Goal: Transaction & Acquisition: Purchase product/service

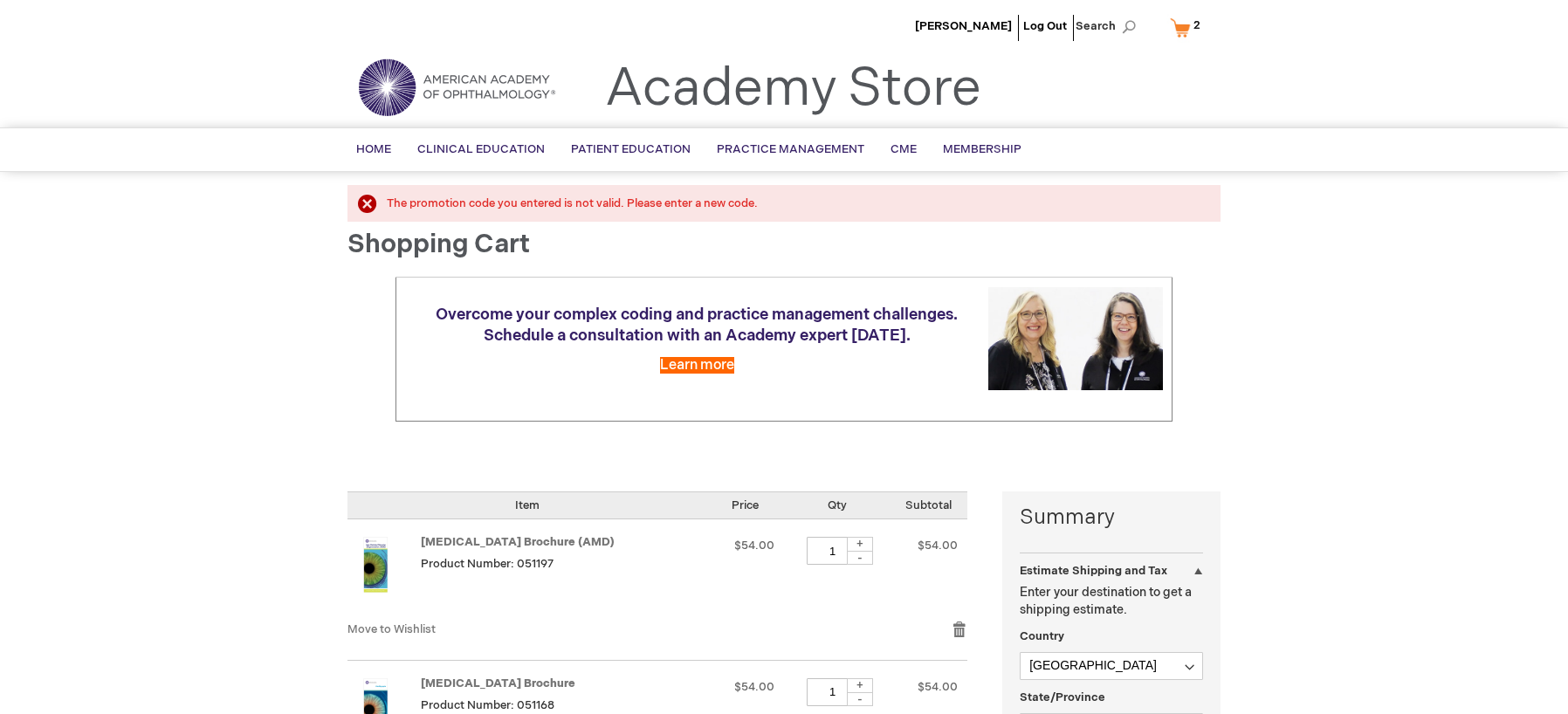
select select "US"
select select "12"
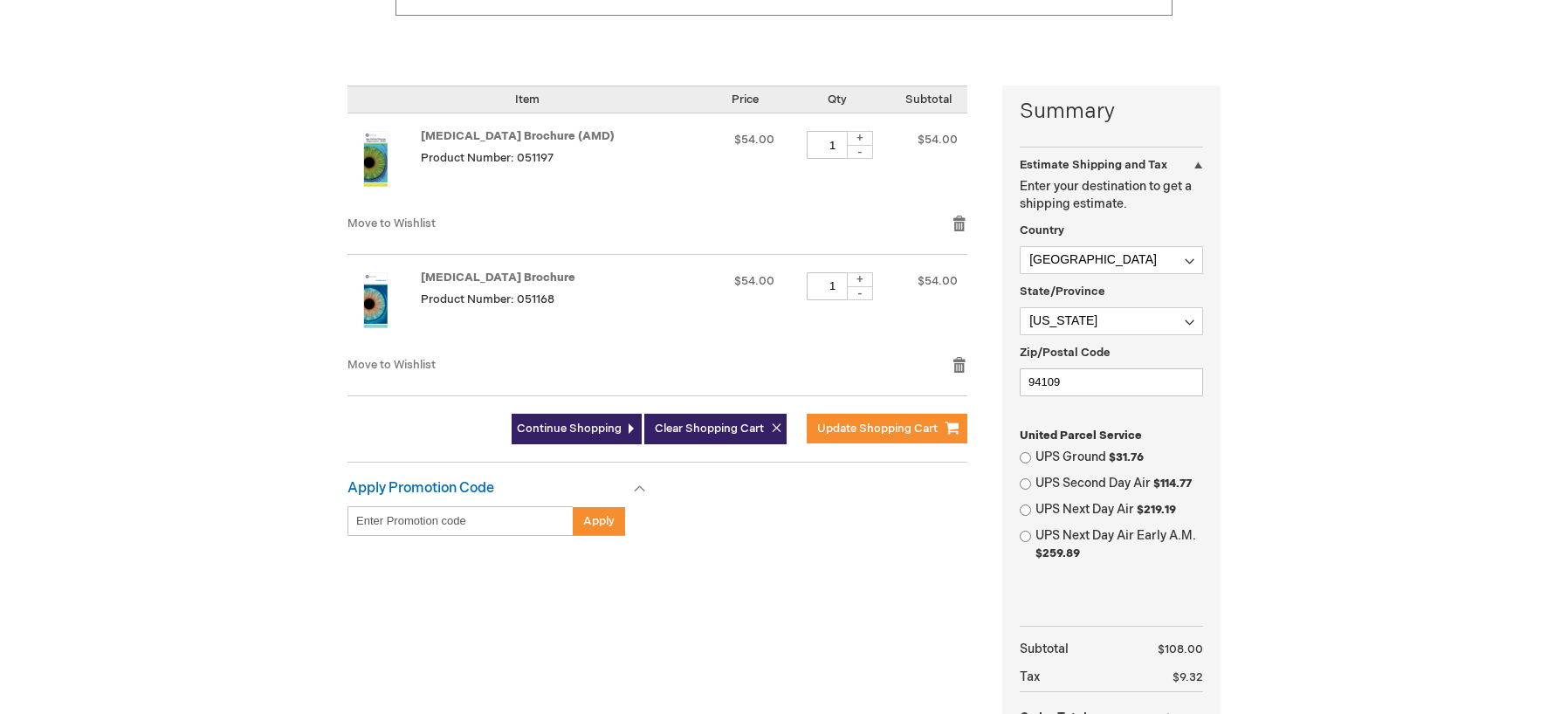
scroll to position [437, 0]
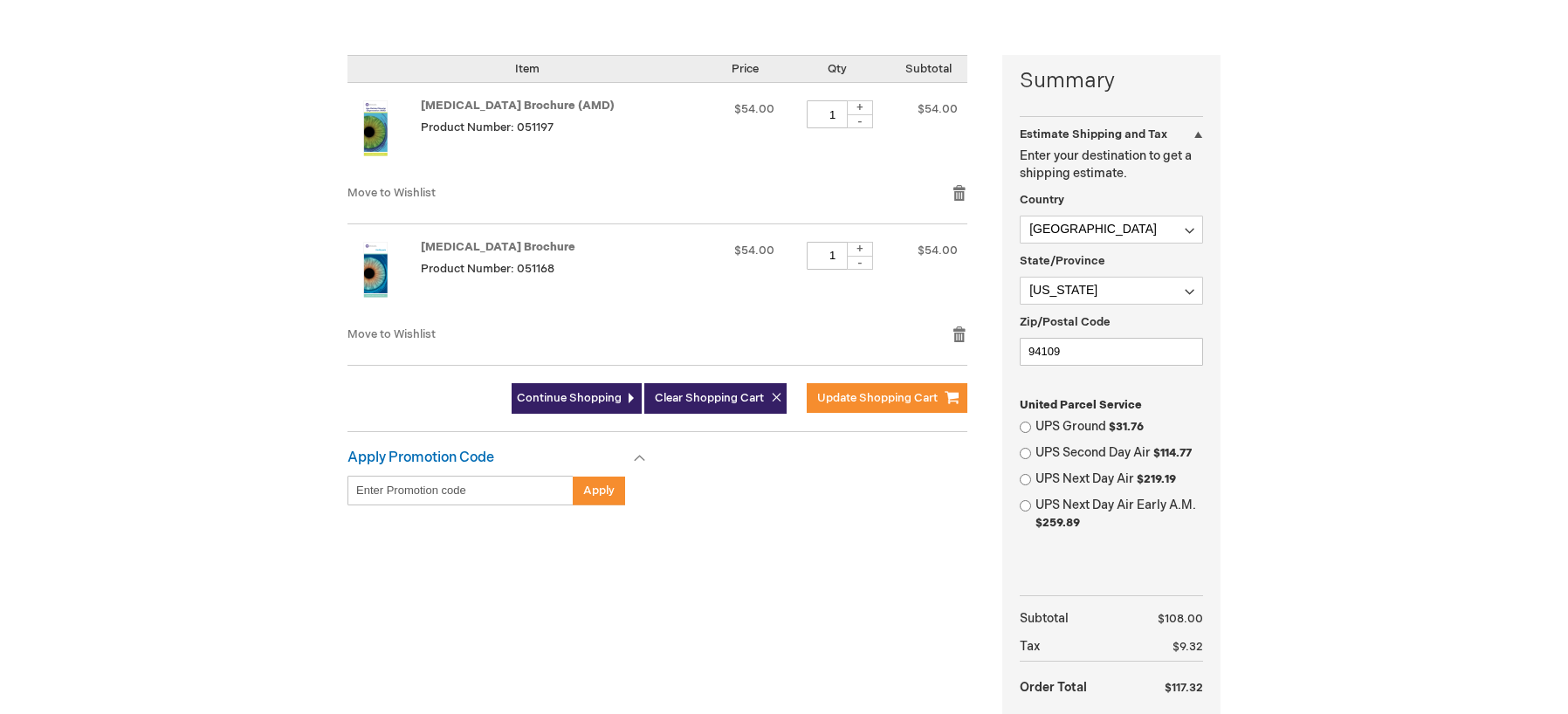
type input "wevans"
click at [367, 492] on input "Enter discount code" at bounding box center [460, 491] width 226 height 30
type input "PEB26"
click at [607, 485] on span "Apply" at bounding box center [599, 491] width 31 height 14
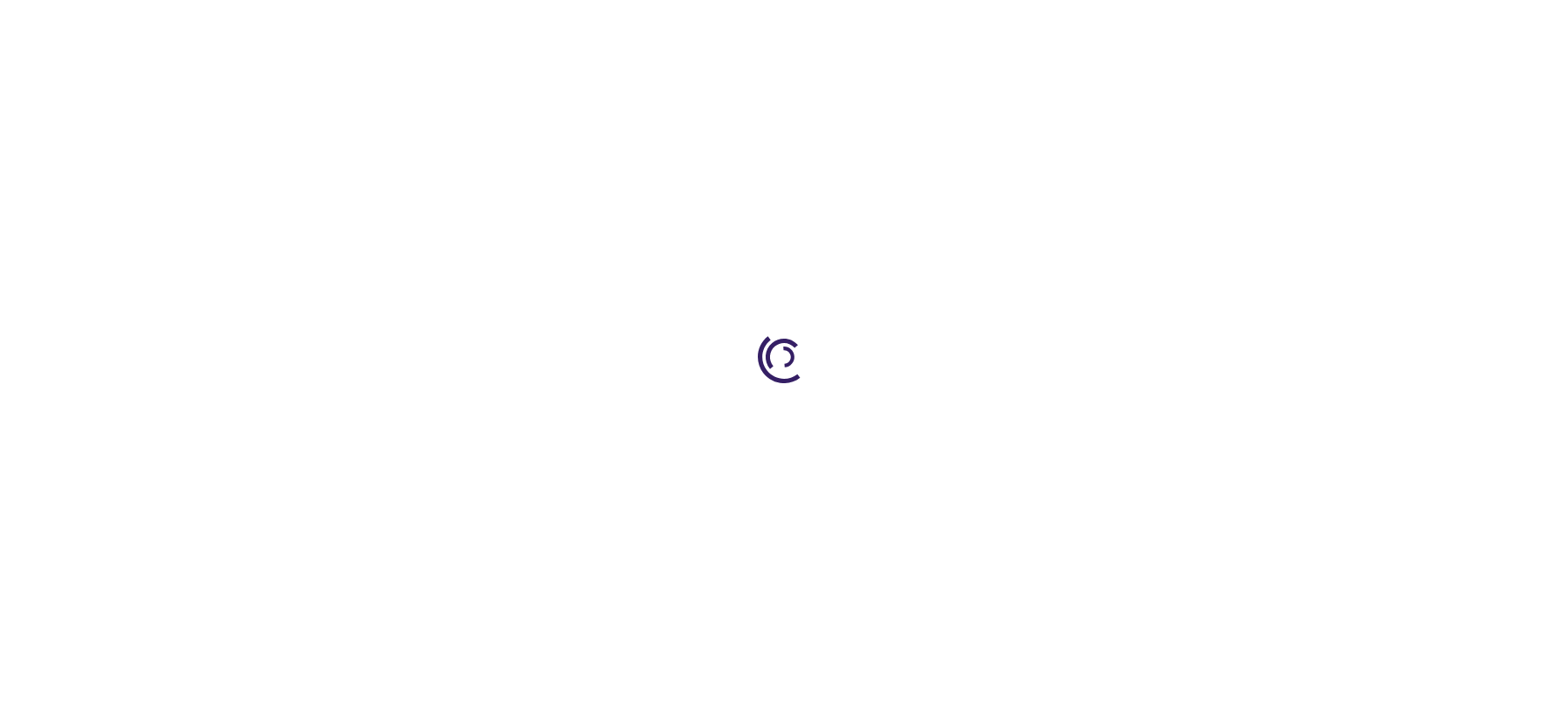
select select "US"
select select "12"
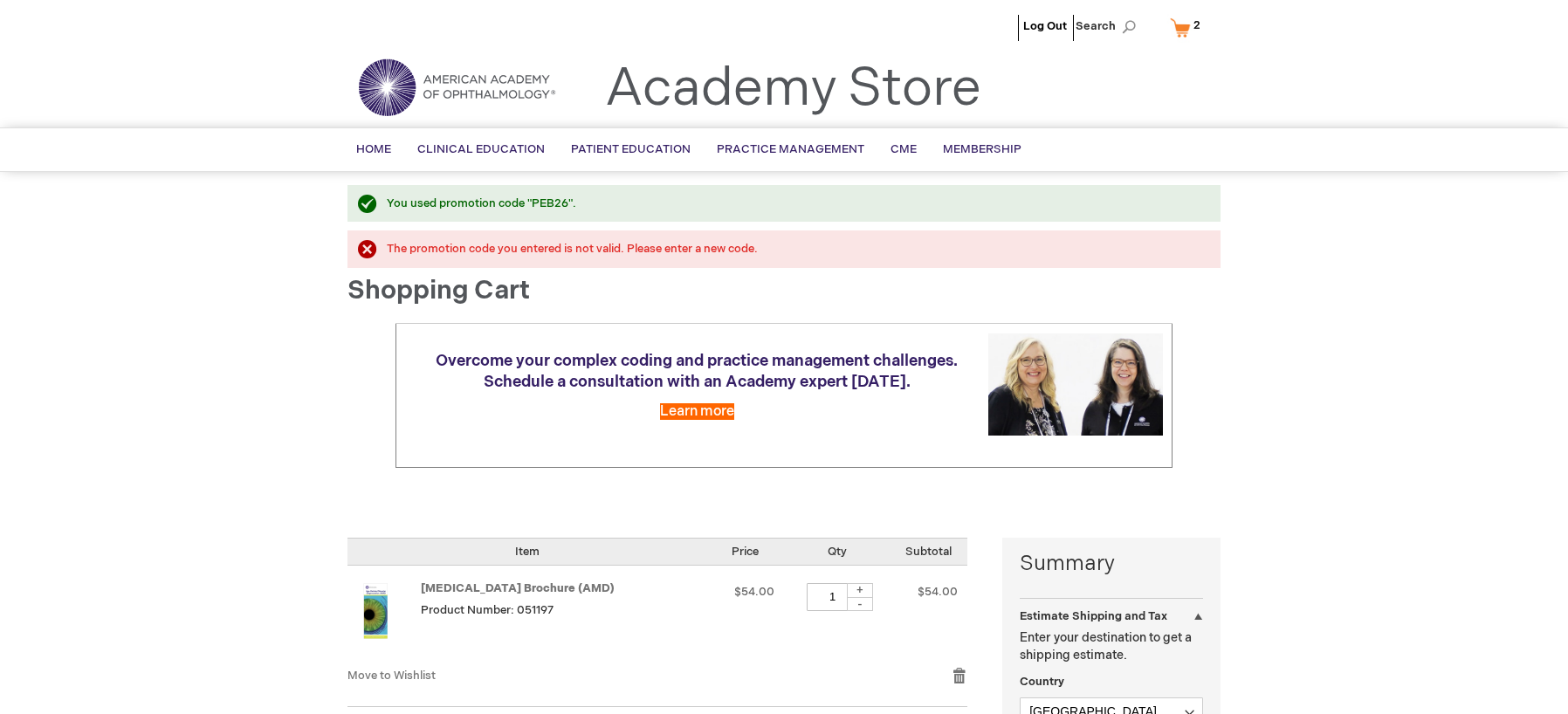
type input "wevans"
click at [387, 246] on div "The promotion code you entered is not valid. Please enter a new code." at bounding box center [795, 249] width 816 height 17
click at [387, 247] on div "The promotion code you entered is not valid. Please enter a new code." at bounding box center [795, 249] width 816 height 17
